Goal: Task Accomplishment & Management: Use online tool/utility

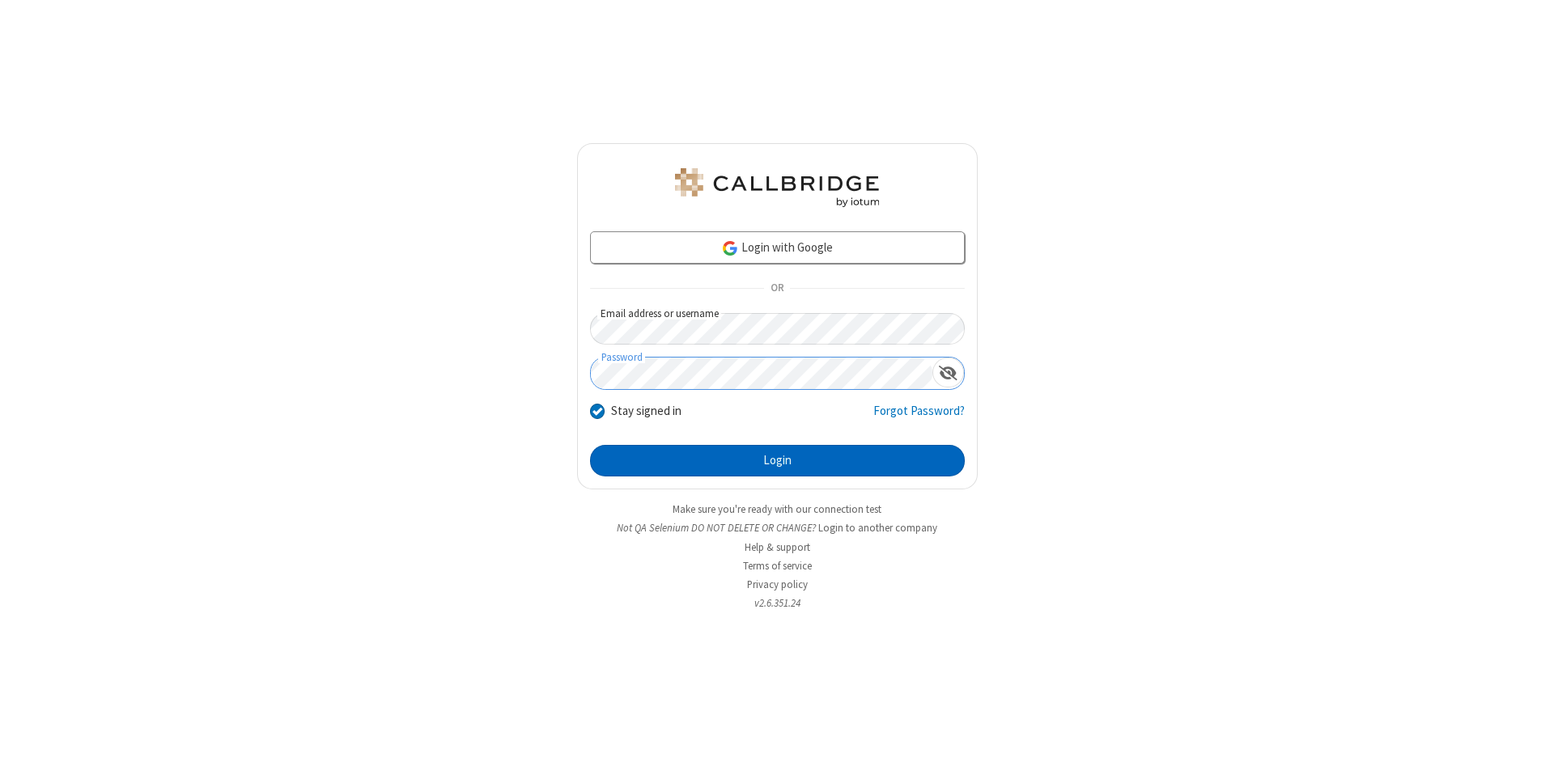
click at [777, 461] on button "Login" at bounding box center [777, 461] width 375 height 32
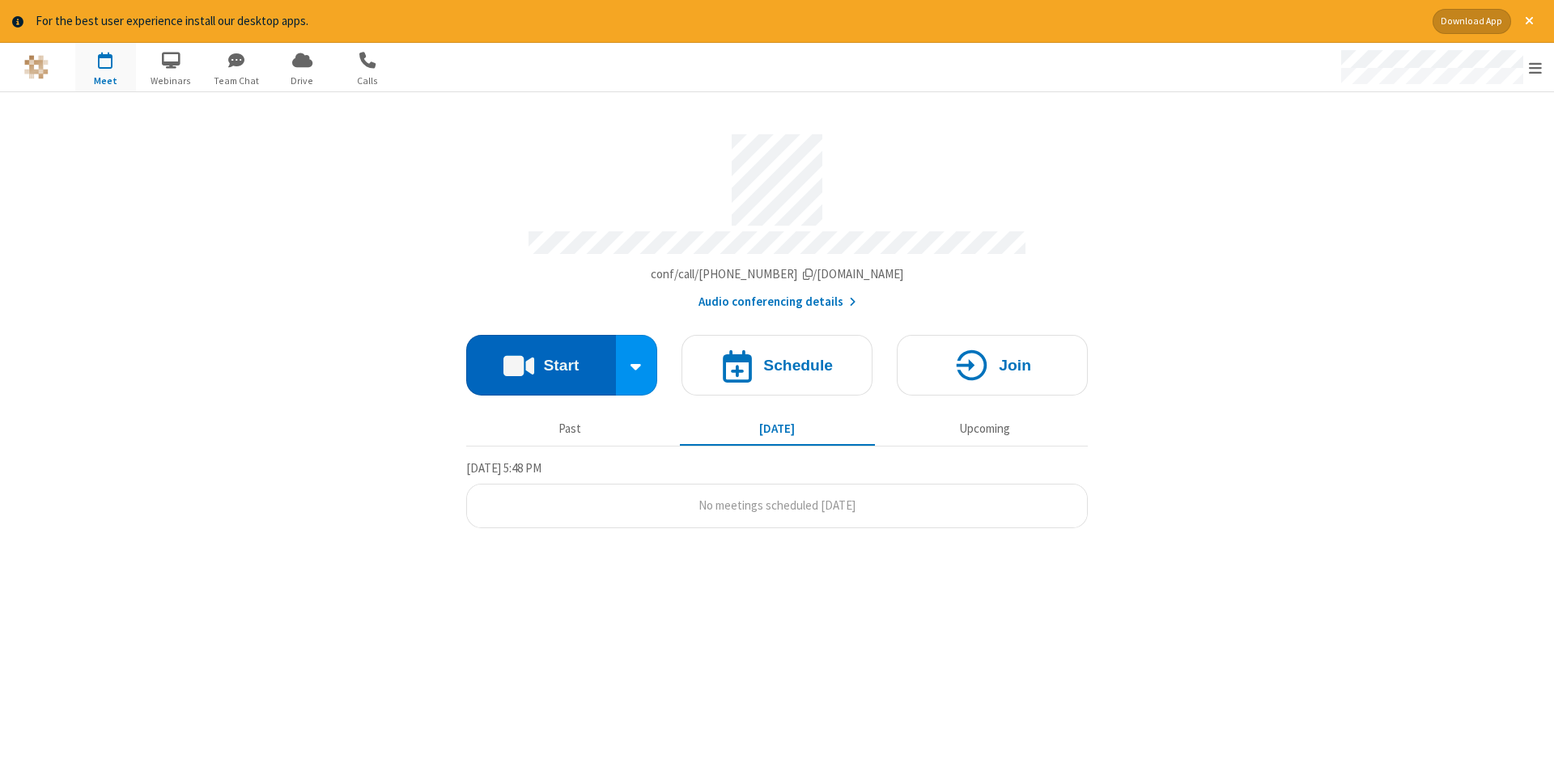
click at [541, 359] on button "Start" at bounding box center [541, 365] width 150 height 61
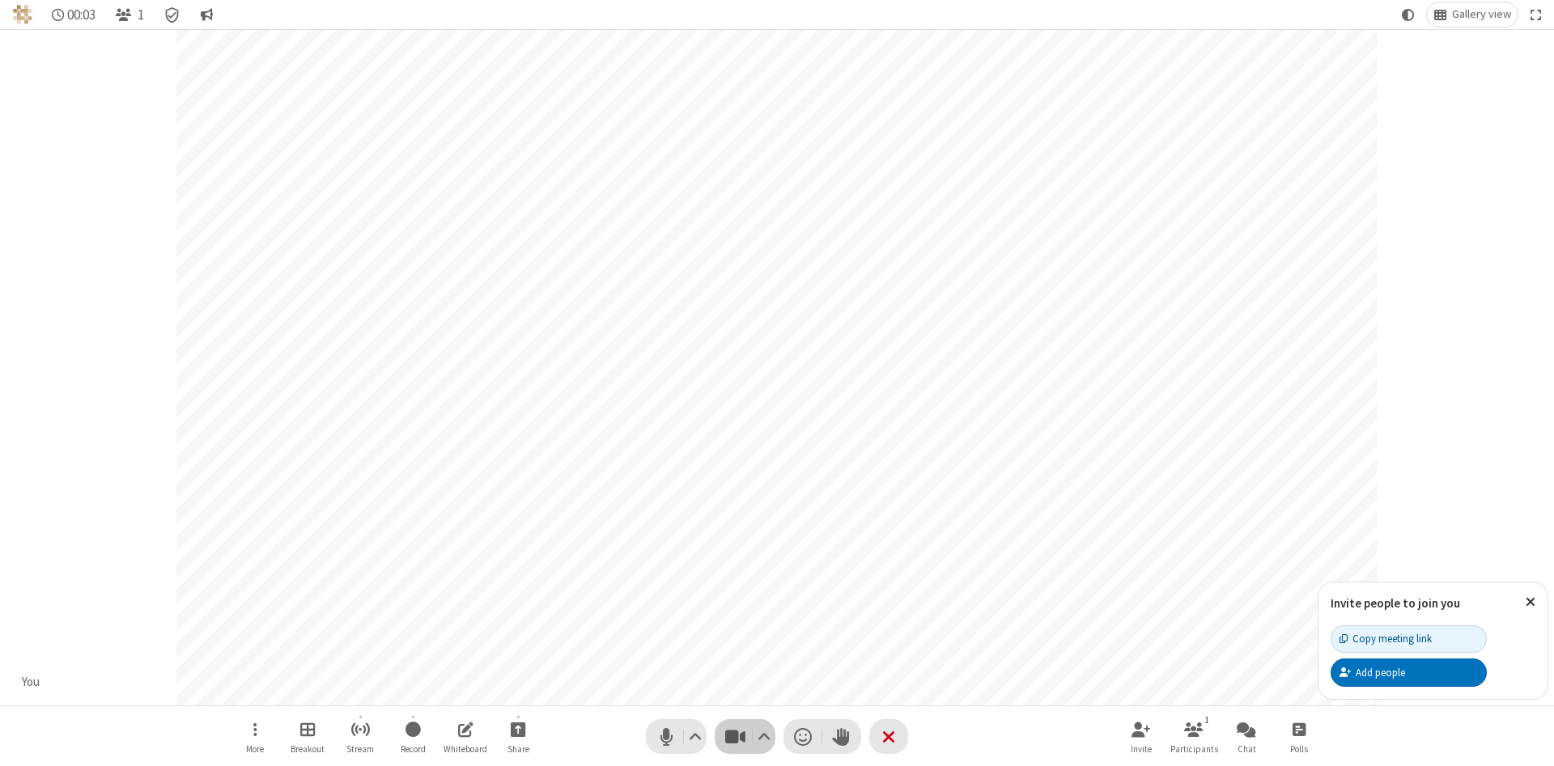
click at [735, 736] on span "Stop video (Alt+V)" at bounding box center [735, 736] width 24 height 23
click at [735, 736] on span "Start video (Alt+V)" at bounding box center [735, 736] width 24 height 23
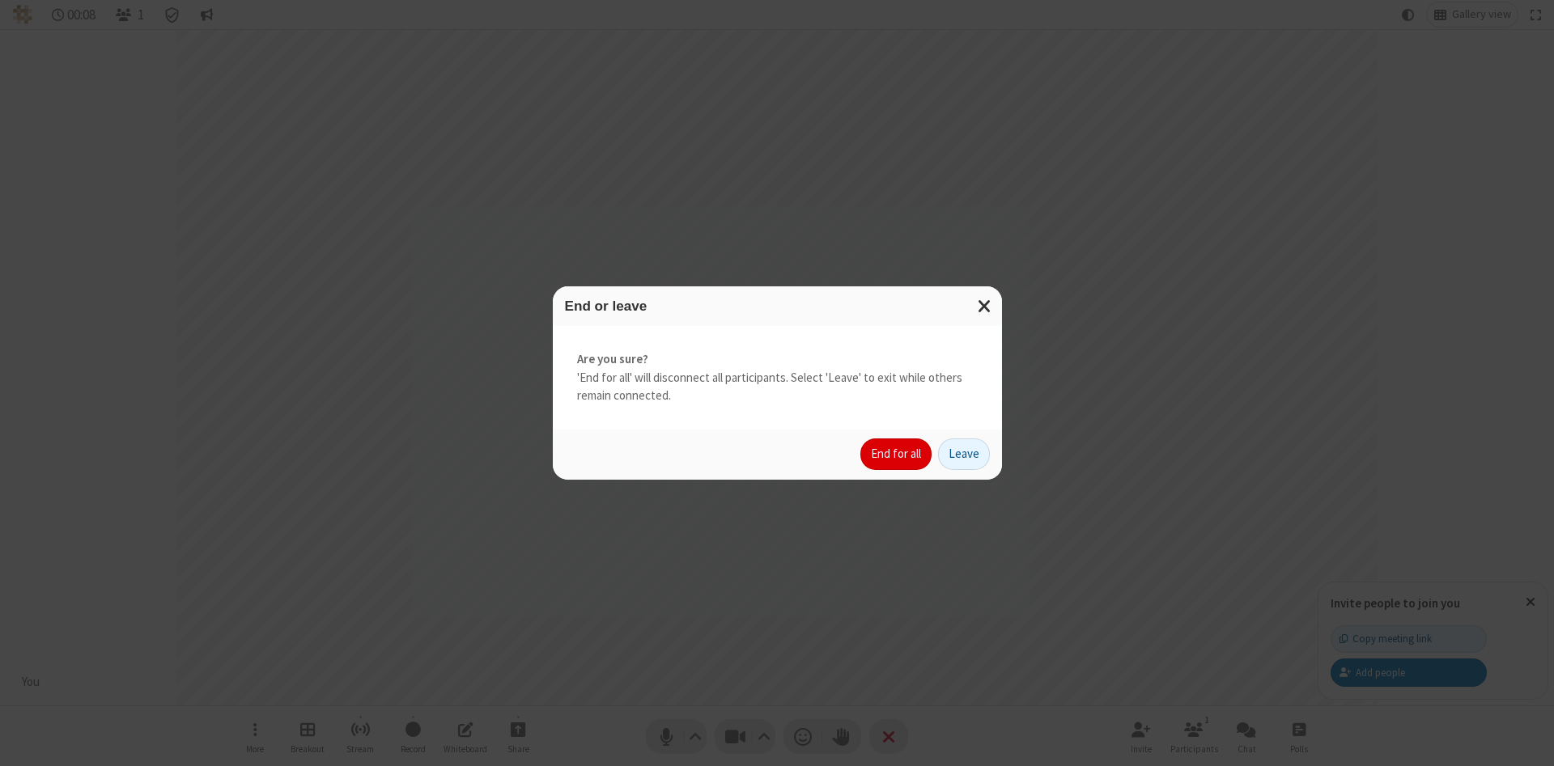
click at [897, 454] on button "End for all" at bounding box center [895, 455] width 71 height 32
